Goal: Check status: Check status

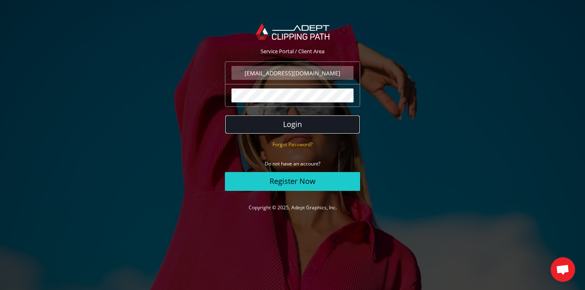
click at [284, 126] on button "Login" at bounding box center [292, 124] width 135 height 19
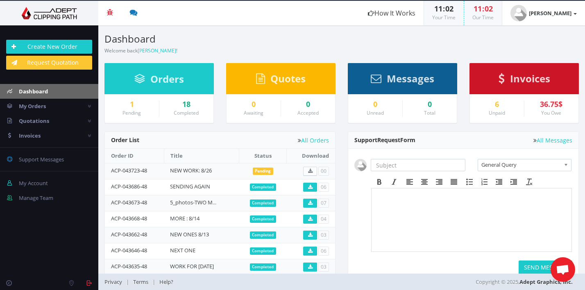
click at [551, 105] on div "36.75$" at bounding box center [551, 104] width 42 height 8
click at [550, 114] on small "You Owe" at bounding box center [551, 112] width 20 height 7
click at [528, 88] on div "Invoices" at bounding box center [523, 78] width 109 height 31
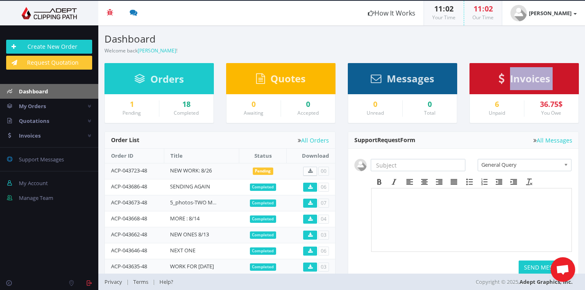
click at [526, 81] on span "Invoices" at bounding box center [530, 79] width 40 height 14
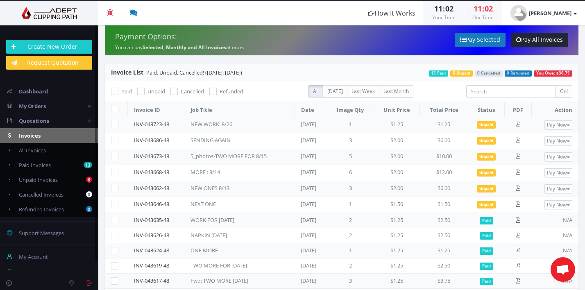
click at [320, 218] on td "[DATE]" at bounding box center [310, 220] width 33 height 15
click at [220, 140] on div "SENDING AGAIN" at bounding box center [231, 140] width 82 height 8
click at [115, 140] on icon at bounding box center [114, 140] width 7 height 7
click at [115, 140] on input"] "checkbox" at bounding box center [115, 140] width 5 height 5
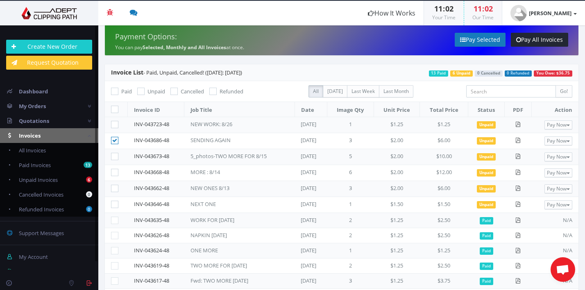
click at [113, 139] on icon at bounding box center [114, 140] width 7 height 7
click at [113, 139] on input"] "checkbox" at bounding box center [115, 140] width 5 height 5
checkbox input"] "false"
click at [39, 104] on span "My Orders" at bounding box center [32, 105] width 27 height 7
